Goal: Task Accomplishment & Management: Use online tool/utility

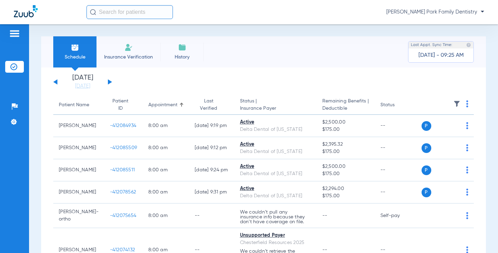
click at [453, 105] on img at bounding box center [456, 103] width 7 height 7
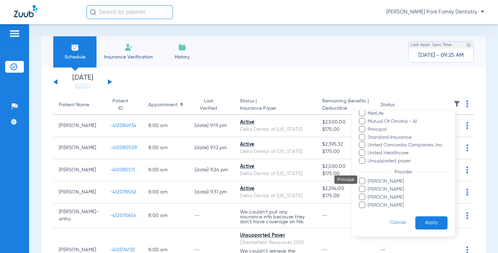
scroll to position [189, 0]
click at [389, 195] on span "[PERSON_NAME]" at bounding box center [407, 196] width 80 height 7
click at [369, 202] on input "[PERSON_NAME]" at bounding box center [369, 202] width 0 height 0
click at [389, 195] on span "[PERSON_NAME]" at bounding box center [407, 196] width 80 height 7
click at [369, 202] on input "[PERSON_NAME]" at bounding box center [369, 202] width 0 height 0
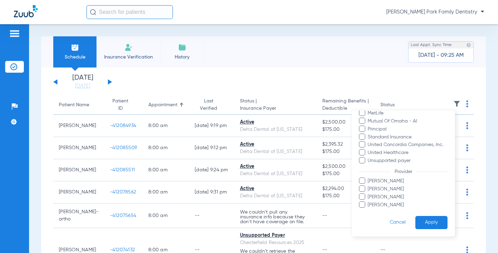
click at [389, 195] on span "[PERSON_NAME]" at bounding box center [407, 196] width 80 height 7
click at [369, 202] on input "[PERSON_NAME]" at bounding box center [369, 202] width 0 height 0
click at [419, 221] on button "Apply" at bounding box center [431, 222] width 32 height 13
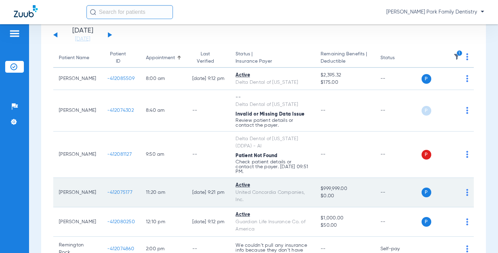
scroll to position [35, 0]
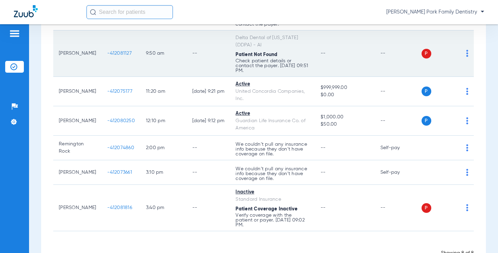
scroll to position [171, 0]
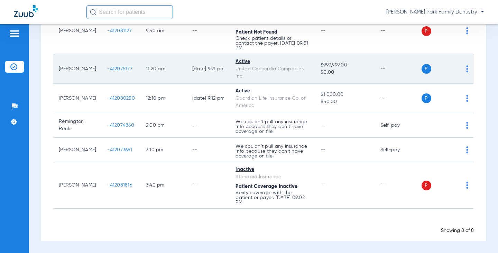
click at [115, 72] on td "-412075177" at bounding box center [121, 68] width 39 height 29
click at [114, 71] on span "-412075177" at bounding box center [119, 68] width 25 height 5
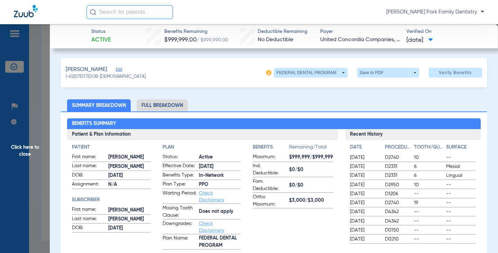
click at [27, 146] on span "Click here to close" at bounding box center [25, 150] width 50 height 253
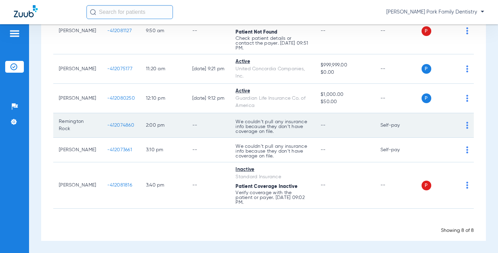
click at [110, 126] on span "-412074860" at bounding box center [120, 125] width 27 height 5
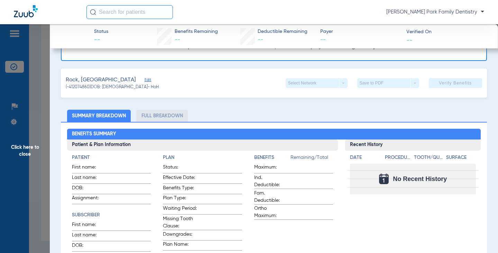
scroll to position [0, 0]
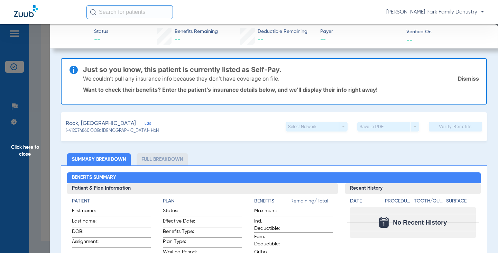
click at [29, 148] on span "Click here to close" at bounding box center [25, 150] width 50 height 253
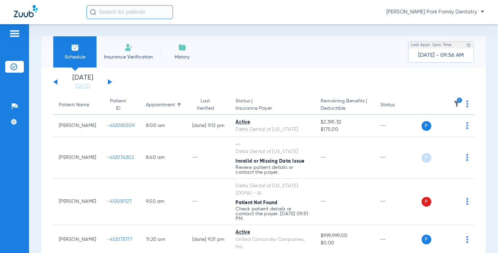
click at [453, 106] on img at bounding box center [456, 103] width 7 height 7
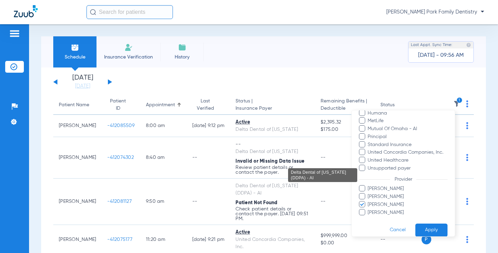
scroll to position [189, 0]
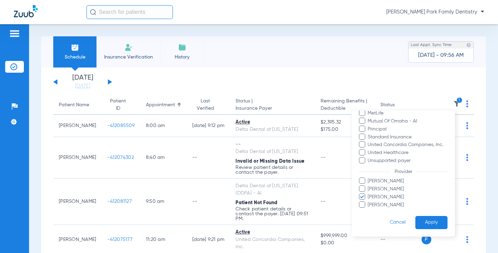
click at [389, 197] on span "[PERSON_NAME]" at bounding box center [407, 196] width 80 height 7
click at [369, 202] on input "[PERSON_NAME]" at bounding box center [369, 202] width 0 height 0
click at [387, 184] on span "[PERSON_NAME]" at bounding box center [407, 180] width 80 height 7
click at [369, 186] on input "[PERSON_NAME]" at bounding box center [369, 186] width 0 height 0
click at [424, 226] on button "Apply" at bounding box center [431, 222] width 32 height 13
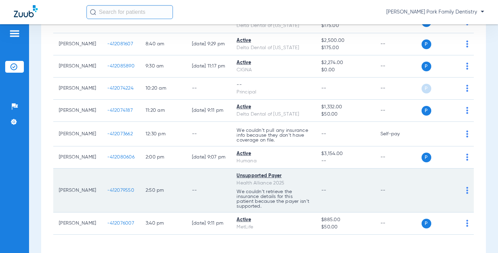
scroll to position [130, 0]
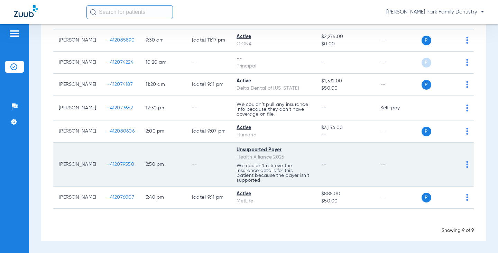
click at [109, 164] on span "-412079550" at bounding box center [120, 164] width 27 height 5
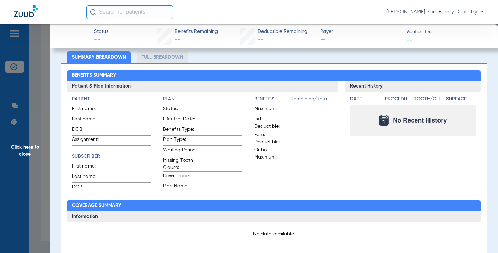
scroll to position [104, 0]
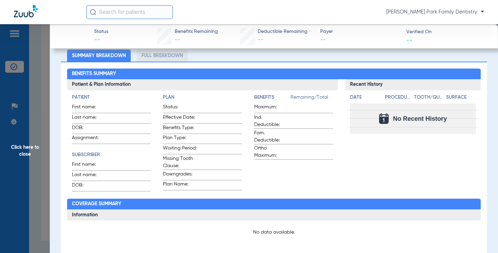
click at [32, 149] on span "Click here to close" at bounding box center [25, 150] width 50 height 253
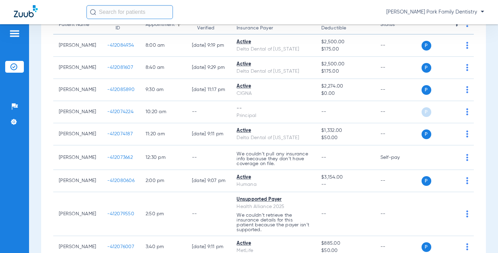
scroll to position [0, 0]
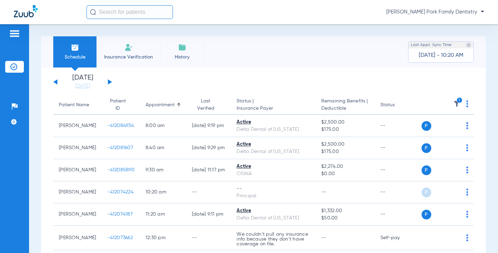
click at [453, 104] on img at bounding box center [456, 103] width 7 height 7
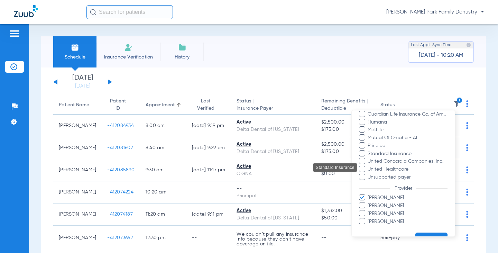
scroll to position [173, 0]
click at [395, 197] on span "[PERSON_NAME]" at bounding box center [407, 196] width 80 height 7
click at [369, 202] on input "[PERSON_NAME]" at bounding box center [369, 202] width 0 height 0
click at [393, 202] on span "[PERSON_NAME]" at bounding box center [407, 204] width 80 height 7
click at [369, 210] on input "[PERSON_NAME]" at bounding box center [369, 210] width 0 height 0
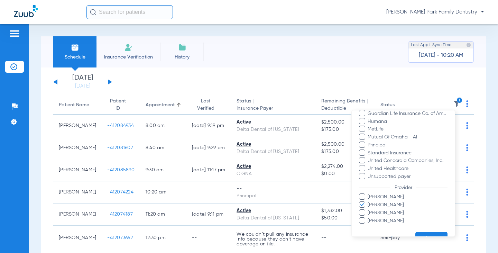
scroll to position [189, 0]
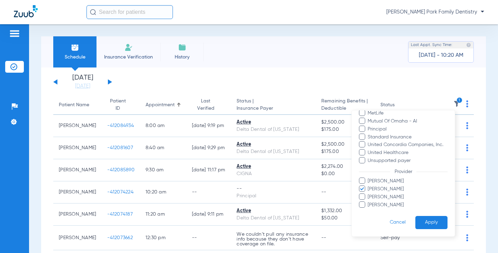
click at [417, 220] on button "Apply" at bounding box center [431, 222] width 32 height 13
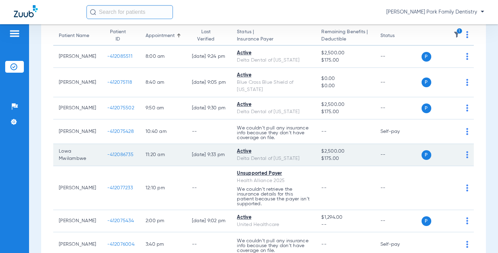
scroll to position [104, 0]
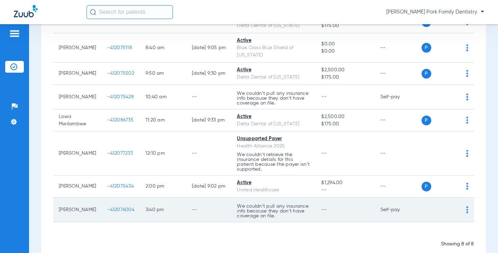
click at [116, 207] on span "-412076004" at bounding box center [120, 209] width 27 height 5
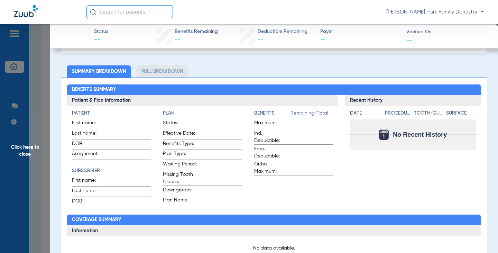
scroll to position [0, 0]
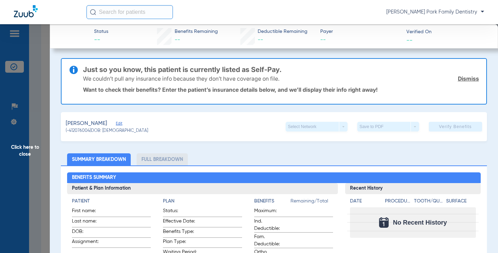
click at [29, 153] on span "Click here to close" at bounding box center [25, 150] width 50 height 253
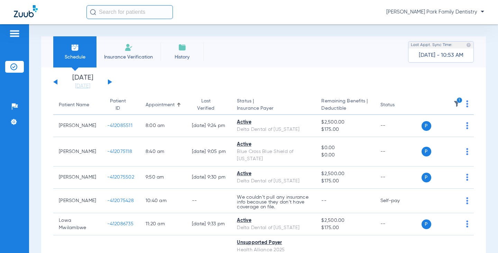
click at [218, 86] on app-single-date-navigator "[DATE] [DATE] [DATE] [DATE] [DATE] [DATE] [DATE] [DATE] [DATE] [DATE] [DATE] [D…" at bounding box center [263, 81] width 421 height 15
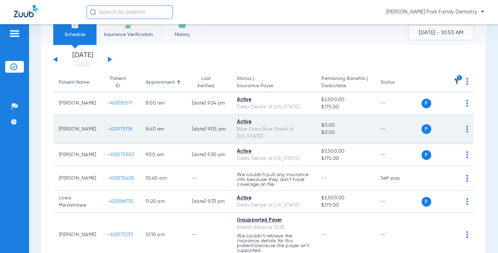
scroll to position [69, 0]
